Goal: Information Seeking & Learning: Learn about a topic

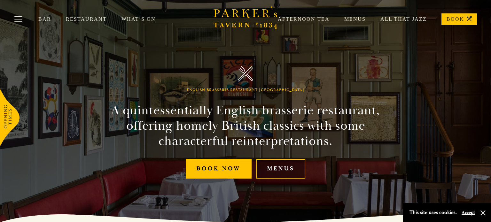
click at [271, 172] on link "Menus" at bounding box center [280, 168] width 49 height 19
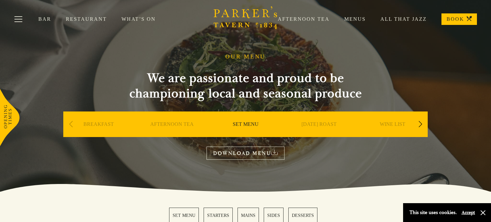
click at [251, 122] on link "SET MENU" at bounding box center [245, 134] width 26 height 26
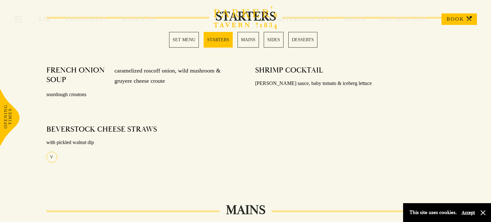
scroll to position [289, 0]
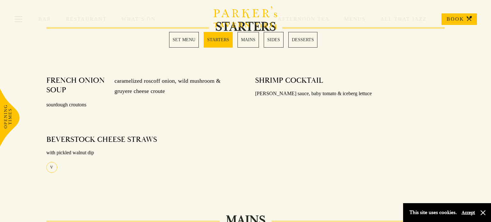
click at [248, 40] on link "MAINS" at bounding box center [247, 40] width 21 height 16
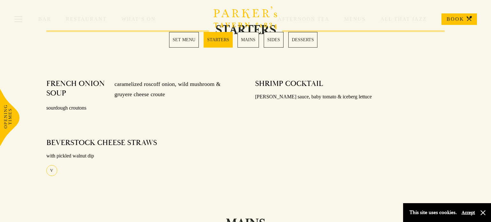
scroll to position [289, 0]
